Goal: Browse casually: Explore the website without a specific task or goal

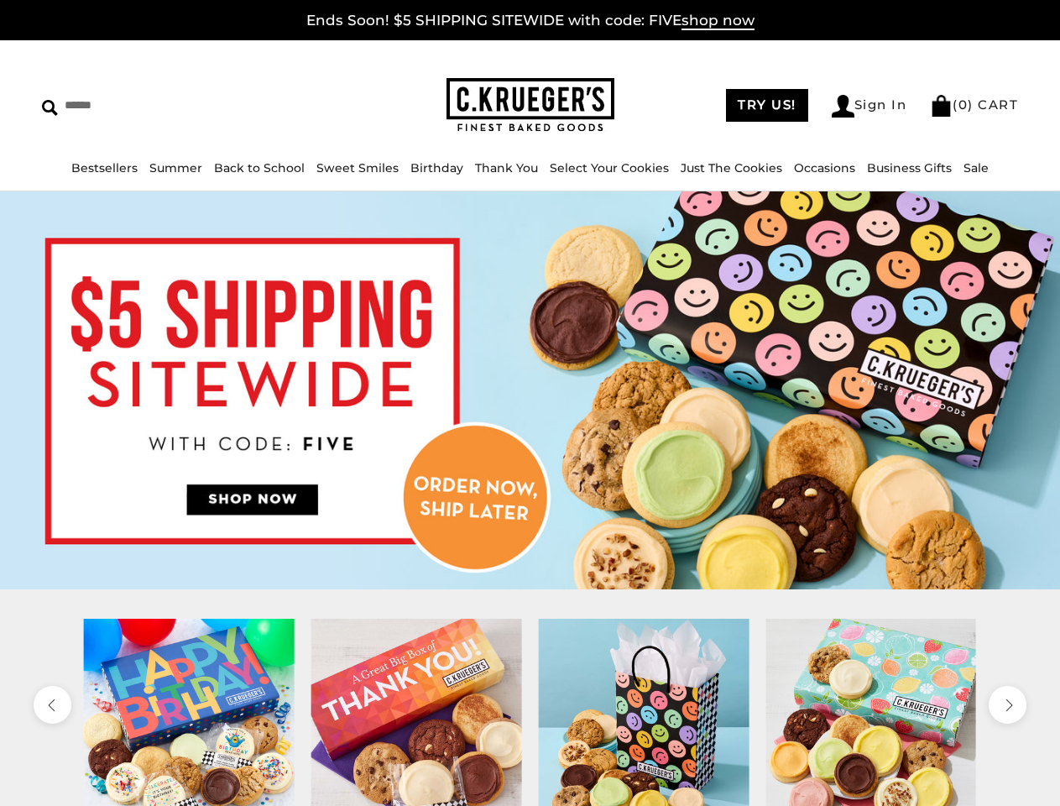
click at [819, 168] on link "Occasions" at bounding box center [824, 167] width 61 height 15
click at [531, 712] on div at bounding box center [645, 724] width 228 height 211
click at [52, 704] on icon "previous" at bounding box center [51, 705] width 15 height 15
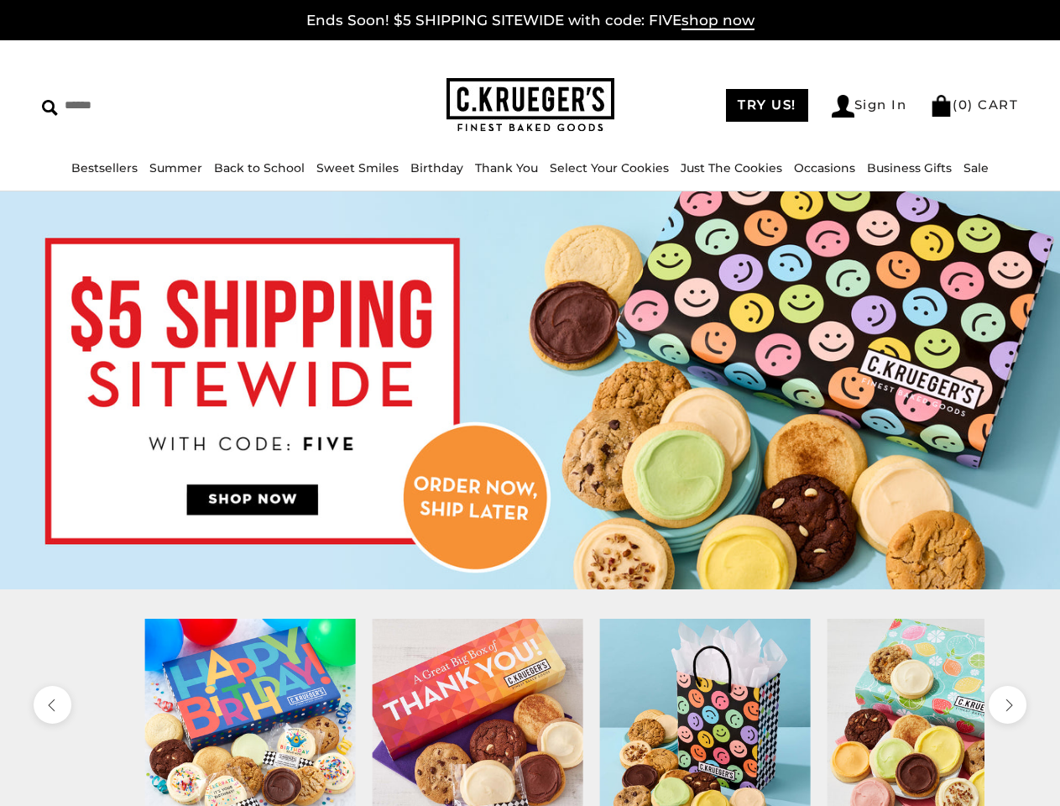
click at [1008, 704] on icon "next" at bounding box center [1007, 705] width 15 height 15
